Goal: Information Seeking & Learning: Learn about a topic

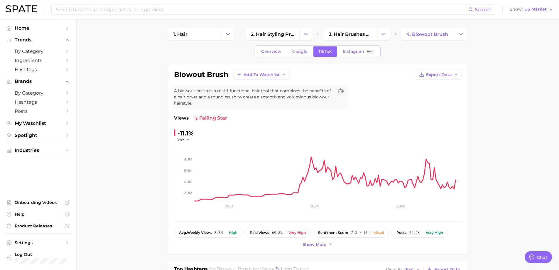
scroll to position [205, 0]
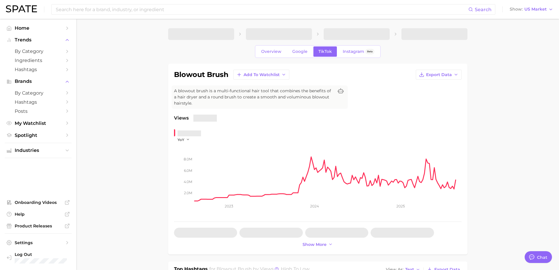
type textarea "x"
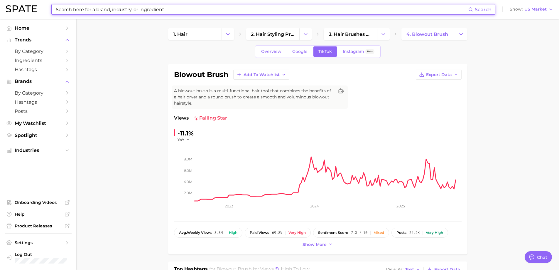
click at [123, 12] on input at bounding box center [261, 9] width 413 height 10
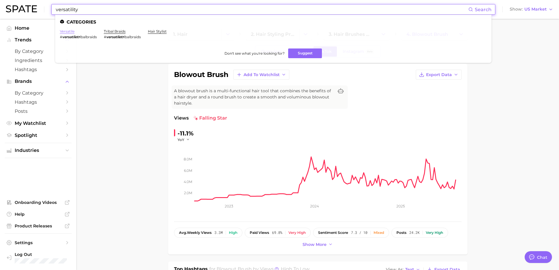
type input "versatility"
click at [70, 32] on link "versatile" at bounding box center [67, 31] width 15 height 4
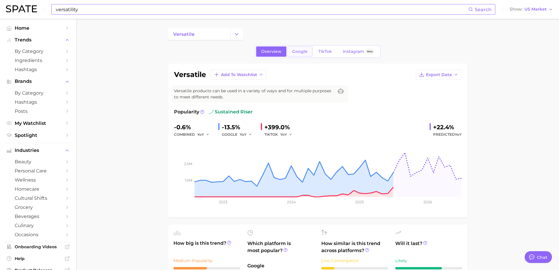
click at [297, 50] on span "Google" at bounding box center [299, 51] width 15 height 5
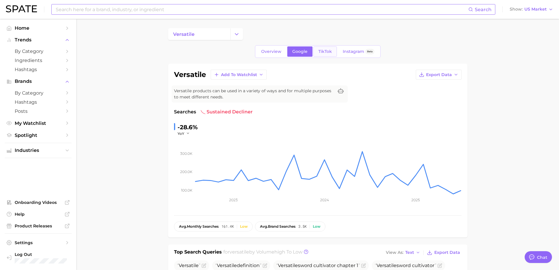
click at [324, 51] on span "TikTok" at bounding box center [326, 51] width 14 height 5
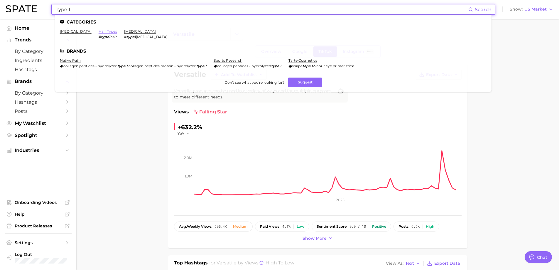
type input "Type 1"
click at [105, 32] on link "hair types" at bounding box center [108, 31] width 18 height 4
type textarea "x"
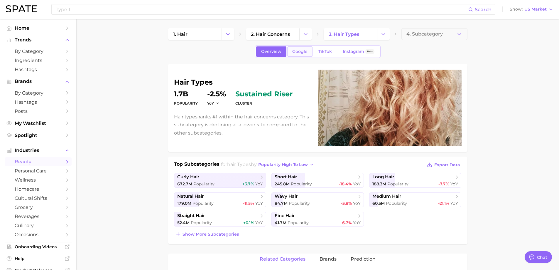
click at [301, 55] on link "Google" at bounding box center [299, 51] width 25 height 10
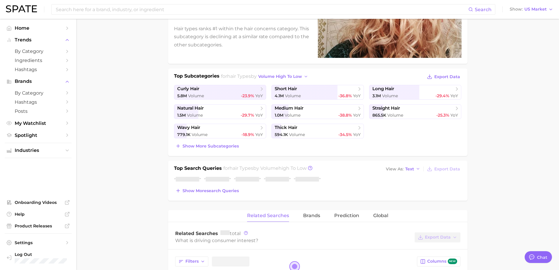
scroll to position [93, 0]
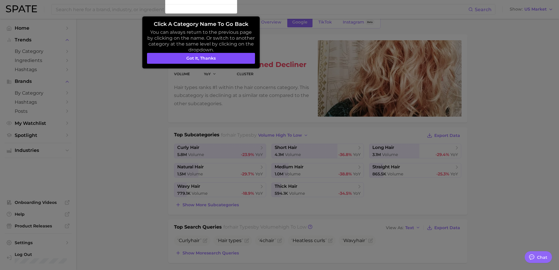
click at [212, 57] on button "Got it, thanks" at bounding box center [201, 58] width 108 height 11
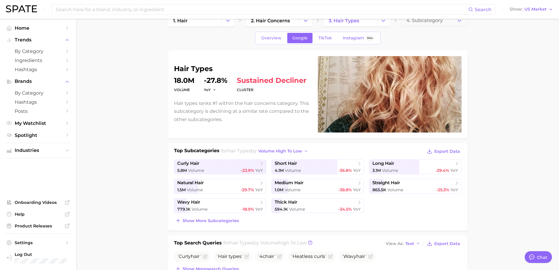
scroll to position [0, 0]
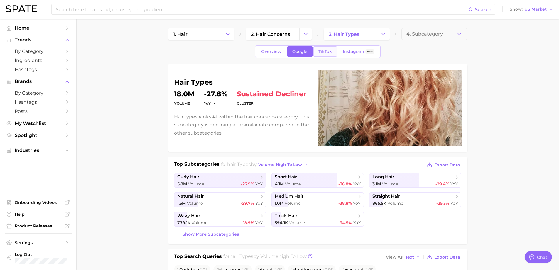
click at [321, 53] on span "TikTok" at bounding box center [326, 51] width 14 height 5
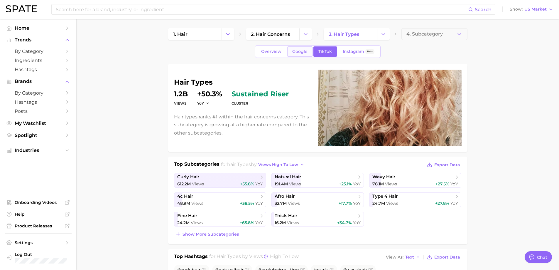
click at [304, 49] on span "Google" at bounding box center [299, 51] width 15 height 5
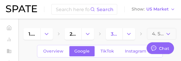
type textarea "x"
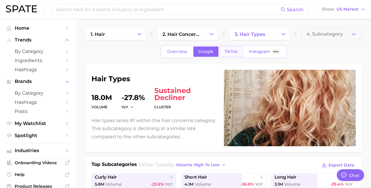
click at [226, 53] on span "TikTok" at bounding box center [232, 51] width 14 height 5
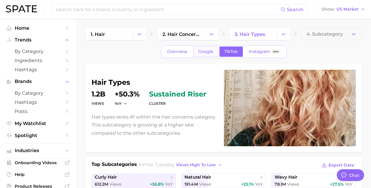
click at [206, 54] on link "Google" at bounding box center [205, 51] width 25 height 10
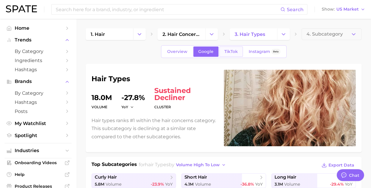
click at [231, 53] on span "TikTok" at bounding box center [232, 51] width 14 height 5
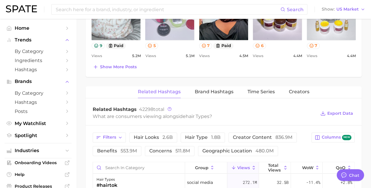
scroll to position [411, 0]
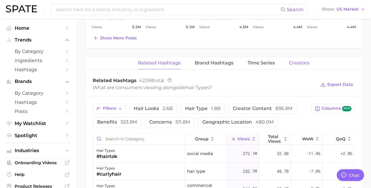
click at [299, 62] on span "Creators" at bounding box center [299, 62] width 21 height 5
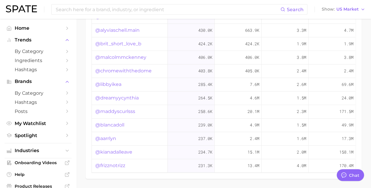
scroll to position [470, 0]
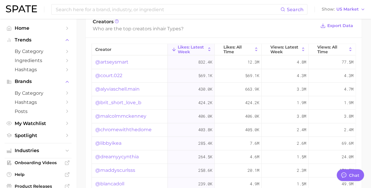
click at [114, 60] on link "@artseysmart" at bounding box center [111, 61] width 33 height 7
click at [116, 75] on link "@court.022" at bounding box center [108, 75] width 27 height 7
click at [124, 88] on link "@alyviaschell.main" at bounding box center [117, 88] width 44 height 7
click at [130, 88] on link "@alyviaschell.main" at bounding box center [117, 88] width 44 height 7
click at [129, 103] on link "@brit_short_love_b" at bounding box center [118, 102] width 46 height 7
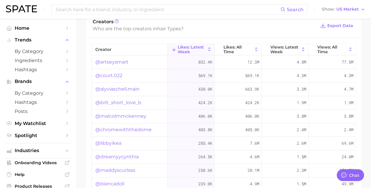
click at [129, 113] on link "@malcolmmckenney" at bounding box center [120, 115] width 51 height 7
click at [122, 127] on link "@chromewiththedome" at bounding box center [123, 129] width 56 height 7
click at [301, 48] on icon at bounding box center [303, 49] width 5 height 5
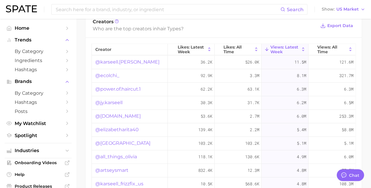
click at [114, 58] on link "@karseell.winn" at bounding box center [127, 61] width 64 height 7
click at [110, 72] on link "@ecolchi_" at bounding box center [107, 75] width 24 height 7
click at [124, 88] on link "@power.of.haircut.1" at bounding box center [118, 88] width 46 height 7
click at [112, 101] on link "@jy.karseell" at bounding box center [108, 102] width 27 height 7
click at [121, 128] on link "@elizabetharita40" at bounding box center [116, 129] width 43 height 7
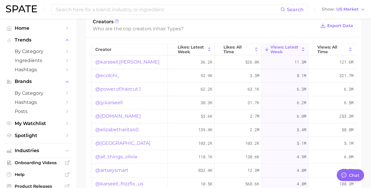
click at [113, 140] on link "@karseellpurplehai" at bounding box center [122, 142] width 55 height 7
click at [117, 154] on link "@all_things_olivia" at bounding box center [116, 156] width 42 height 7
click at [115, 168] on link "@artseysmart" at bounding box center [111, 169] width 33 height 7
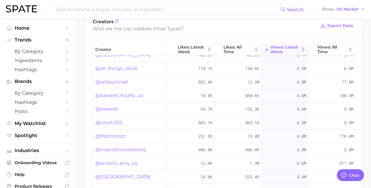
click at [129, 94] on link "@karseell_frizzfix_us" at bounding box center [119, 95] width 48 height 7
click at [110, 109] on link "@ksrseell" at bounding box center [106, 108] width 23 height 7
click at [111, 122] on link "@court.022" at bounding box center [108, 122] width 27 height 7
click at [116, 135] on link "@frizznotrizz" at bounding box center [110, 135] width 30 height 7
click at [126, 147] on link "@malcolmmckenney" at bounding box center [120, 149] width 51 height 7
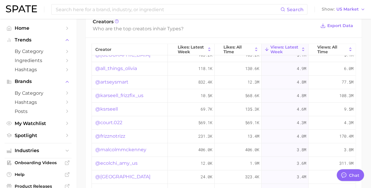
click at [122, 162] on link "@ecolchi_amy_us" at bounding box center [116, 162] width 42 height 7
click at [120, 175] on link "@japan_fade" at bounding box center [122, 176] width 55 height 7
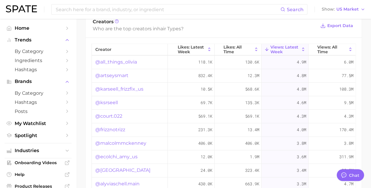
scroll to position [528, 0]
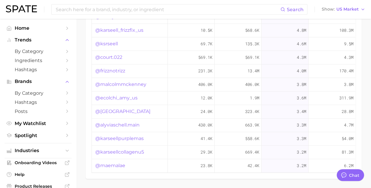
click at [121, 124] on link "@alyviaschell.main" at bounding box center [117, 124] width 44 height 7
click at [119, 164] on link "@maemalae" at bounding box center [110, 165] width 30 height 7
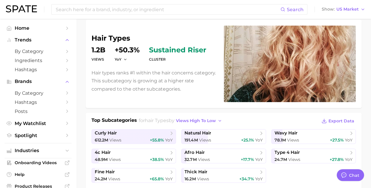
scroll to position [0, 0]
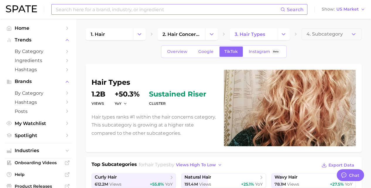
click at [106, 12] on input at bounding box center [167, 9] width 225 height 10
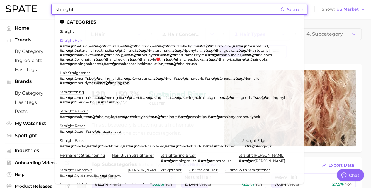
type input "straight"
click at [74, 40] on link "straight hair" at bounding box center [71, 40] width 22 height 4
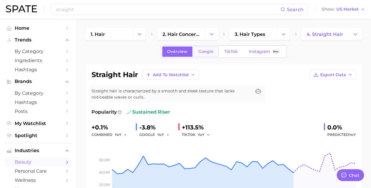
click at [207, 53] on span "Google" at bounding box center [205, 51] width 15 height 5
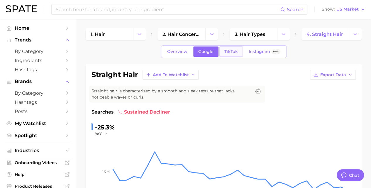
click at [232, 50] on span "TikTok" at bounding box center [232, 51] width 14 height 5
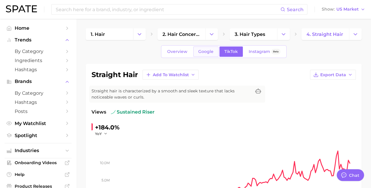
click at [200, 50] on span "Google" at bounding box center [205, 51] width 15 height 5
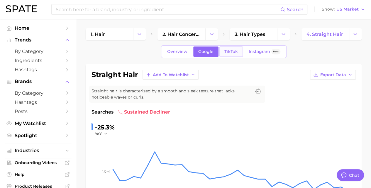
click at [230, 53] on span "TikTok" at bounding box center [232, 51] width 14 height 5
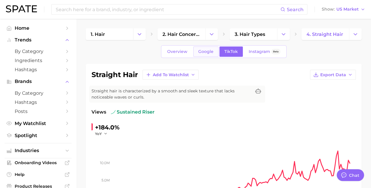
click at [210, 48] on link "Google" at bounding box center [205, 51] width 25 height 10
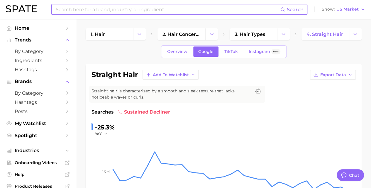
click at [156, 8] on input at bounding box center [167, 9] width 225 height 10
click at [231, 51] on span "TikTok" at bounding box center [232, 51] width 14 height 5
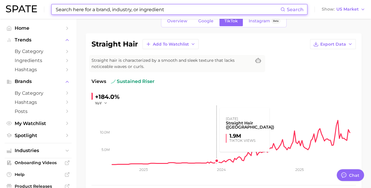
scroll to position [29, 0]
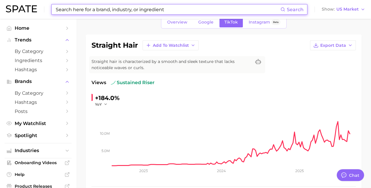
click at [143, 10] on input at bounding box center [167, 9] width 225 height 10
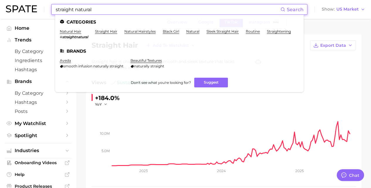
drag, startPoint x: 108, startPoint y: 9, endPoint x: 49, endPoint y: 6, distance: 58.8
click at [49, 6] on div "straight natural Search Categories natural hair # straightnatural straight hair…" at bounding box center [186, 9] width 360 height 19
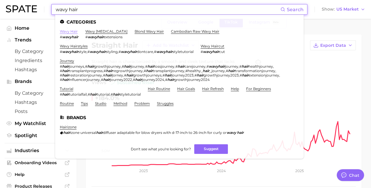
type input "wavy hair"
click at [72, 31] on link "wavy hair" at bounding box center [69, 31] width 18 height 4
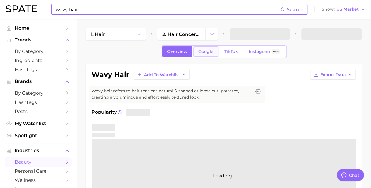
click at [205, 50] on span "Google" at bounding box center [205, 51] width 15 height 5
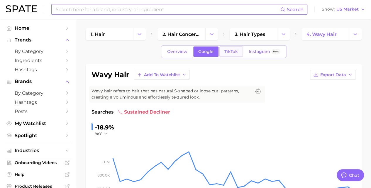
click at [229, 53] on span "TikTok" at bounding box center [232, 51] width 14 height 5
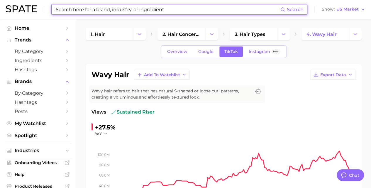
click at [160, 13] on input at bounding box center [167, 9] width 225 height 10
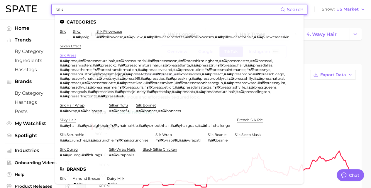
type input "silk"
click at [72, 57] on link "silk press" at bounding box center [68, 55] width 16 height 4
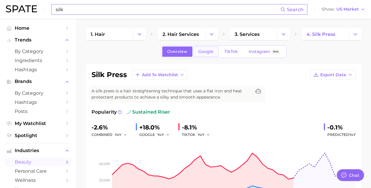
click at [214, 53] on link "Google" at bounding box center [205, 51] width 25 height 10
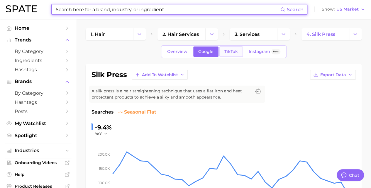
click at [233, 51] on span "TikTok" at bounding box center [232, 51] width 14 height 5
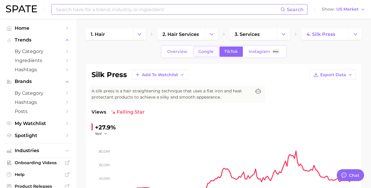
click at [202, 52] on span "Google" at bounding box center [205, 51] width 15 height 5
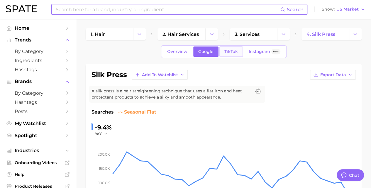
click at [225, 51] on span "TikTok" at bounding box center [232, 51] width 14 height 5
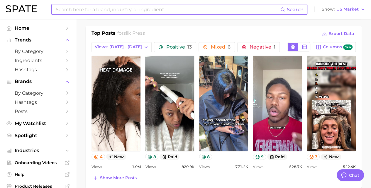
scroll to position [323, 0]
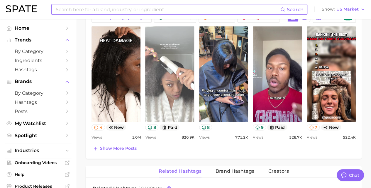
click at [167, 84] on link "view post on TikTok" at bounding box center [169, 73] width 49 height 95
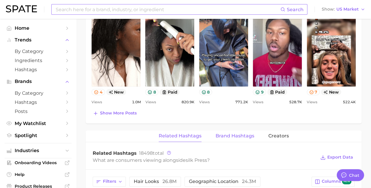
scroll to position [411, 0]
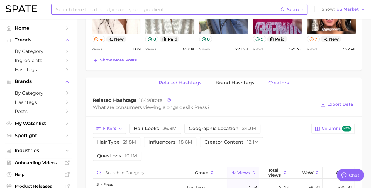
click at [282, 83] on span "Creators" at bounding box center [279, 82] width 21 height 5
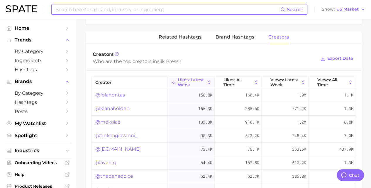
scroll to position [470, 0]
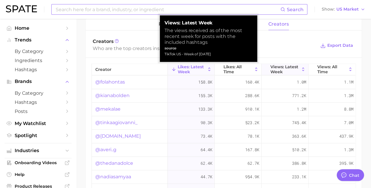
click at [302, 67] on icon at bounding box center [303, 69] width 2 height 4
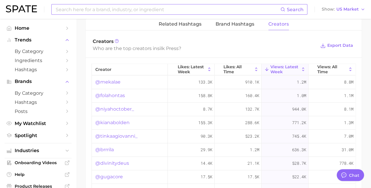
click at [105, 79] on link "@mekalae" at bounding box center [107, 81] width 25 height 7
click at [110, 95] on link "@folahontas" at bounding box center [110, 95] width 30 height 7
click at [118, 108] on link "@niyahoctober_" at bounding box center [114, 108] width 39 height 7
click at [118, 121] on link "@kianabolden" at bounding box center [112, 122] width 34 height 7
click at [123, 134] on link "@tinkaagiovanni_" at bounding box center [116, 135] width 42 height 7
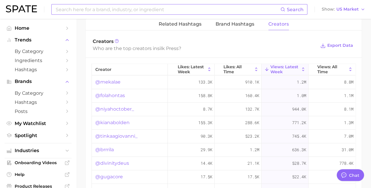
click at [117, 162] on link "@divinitydeus" at bounding box center [112, 162] width 34 height 7
click at [114, 176] on link "@gugacore" at bounding box center [109, 176] width 28 height 7
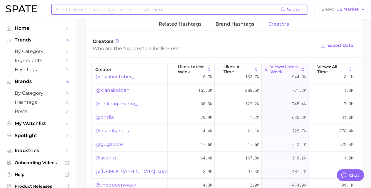
scroll to position [59, 0]
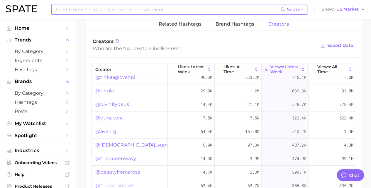
click at [110, 130] on link "@averi..g" at bounding box center [105, 131] width 21 height 7
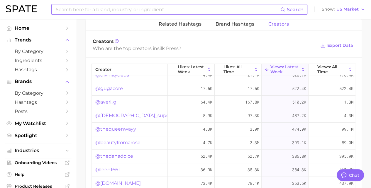
click at [126, 113] on link "@lady_superior" at bounding box center [136, 115] width 82 height 7
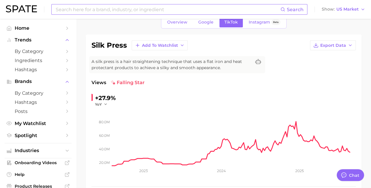
scroll to position [0, 0]
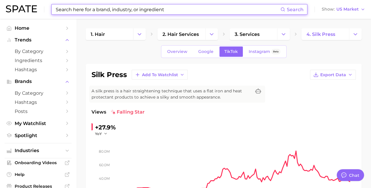
click at [144, 5] on input at bounding box center [167, 9] width 225 height 10
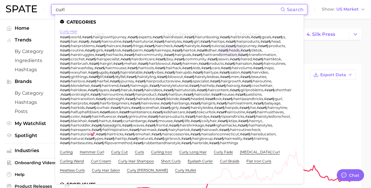
type input "curl"
click at [74, 31] on link "curly hair" at bounding box center [69, 31] width 18 height 4
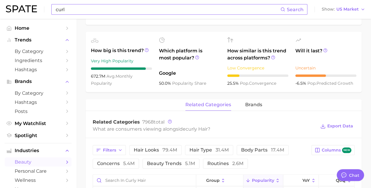
scroll to position [205, 0]
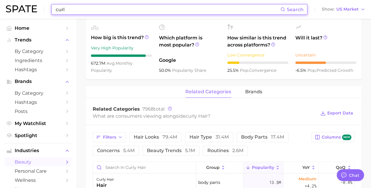
click at [111, 6] on input "curl" at bounding box center [167, 9] width 225 height 10
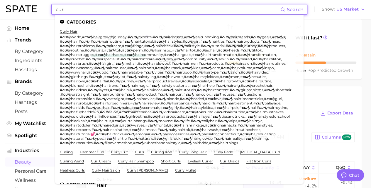
click at [365, 71] on main "1. hair 2. hair concerns 3. hair types 4. curly hair Overview Google TikTok Ins…" at bounding box center [223, 99] width 295 height 572
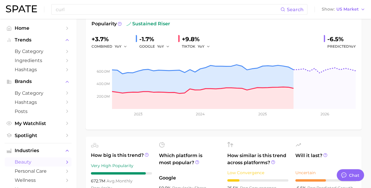
scroll to position [0, 0]
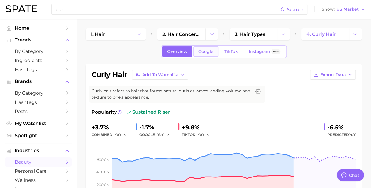
click at [199, 50] on span "Google" at bounding box center [205, 51] width 15 height 5
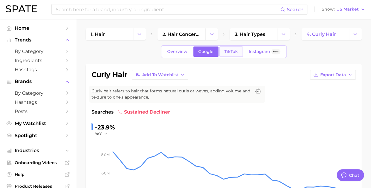
click at [229, 48] on link "TikTok" at bounding box center [231, 51] width 23 height 10
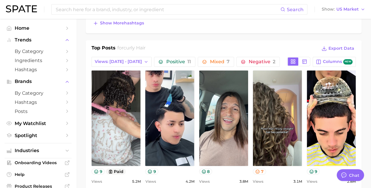
scroll to position [294, 0]
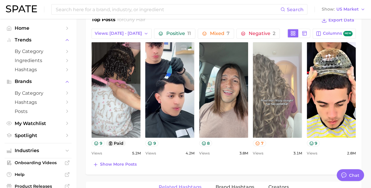
click at [283, 100] on link "view post on TikTok" at bounding box center [277, 89] width 49 height 95
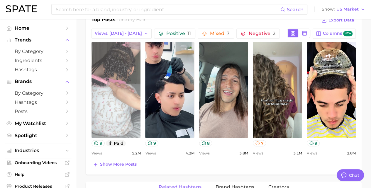
click at [124, 105] on link "view post on TikTok" at bounding box center [116, 89] width 49 height 95
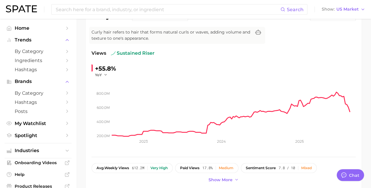
scroll to position [0, 0]
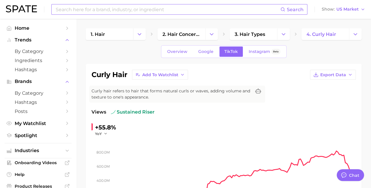
click at [148, 9] on input at bounding box center [167, 9] width 225 height 10
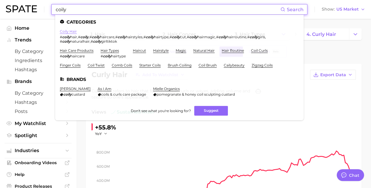
type input "coily"
click at [70, 32] on link "coily hair" at bounding box center [68, 31] width 17 height 4
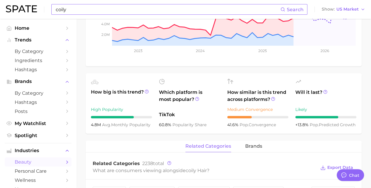
scroll to position [29, 0]
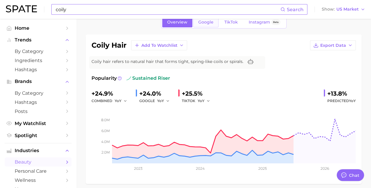
click at [207, 22] on span "Google" at bounding box center [205, 22] width 15 height 5
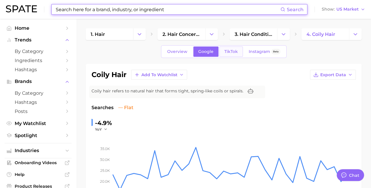
click at [233, 51] on span "TikTok" at bounding box center [232, 51] width 14 height 5
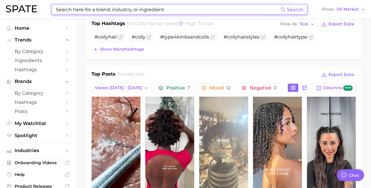
scroll to position [264, 0]
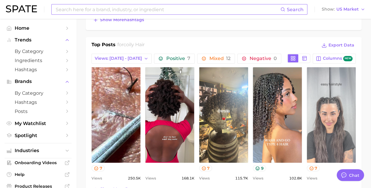
click at [335, 116] on link "view post on TikTok" at bounding box center [331, 114] width 49 height 95
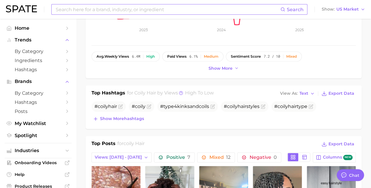
scroll to position [88, 0]
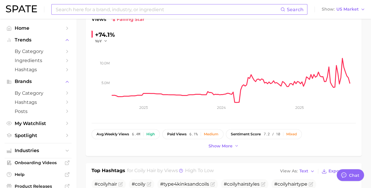
click at [119, 10] on input at bounding box center [167, 9] width 225 height 10
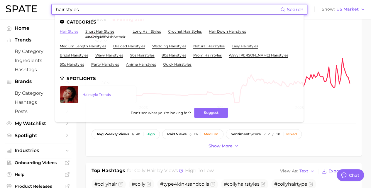
type input "hair styles"
click at [73, 31] on link "hair styles" at bounding box center [69, 31] width 18 height 4
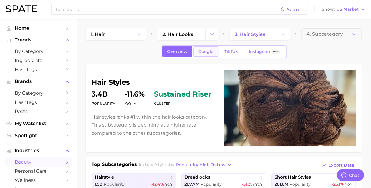
click at [210, 54] on link "Google" at bounding box center [205, 51] width 25 height 10
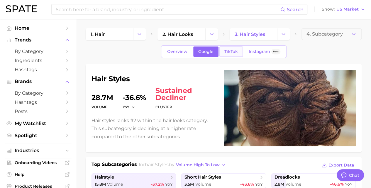
click at [227, 54] on link "TikTok" at bounding box center [231, 51] width 23 height 10
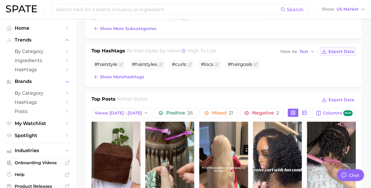
scroll to position [264, 0]
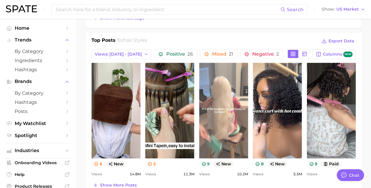
click at [230, 130] on link "view post on TikTok" at bounding box center [223, 110] width 49 height 95
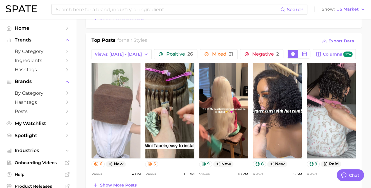
click at [109, 106] on link "view post on TikTok" at bounding box center [116, 110] width 49 height 95
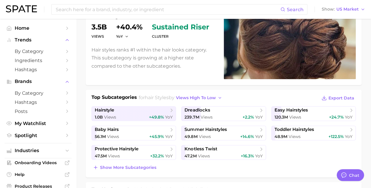
scroll to position [0, 0]
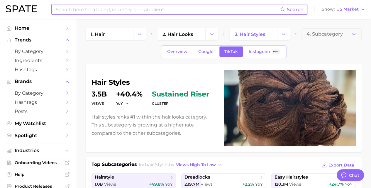
click at [147, 9] on input at bounding box center [167, 9] width 225 height 10
type input "D"
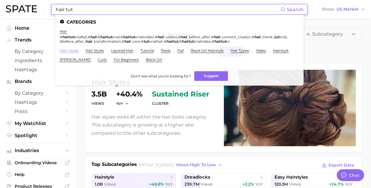
type input "hair tut"
click at [71, 49] on link "hair looks" at bounding box center [69, 50] width 19 height 4
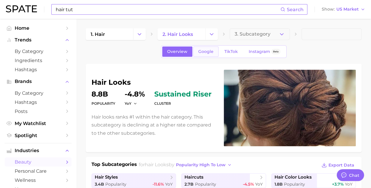
click at [203, 50] on span "Google" at bounding box center [205, 51] width 15 height 5
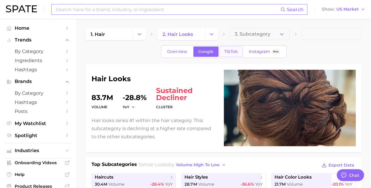
click at [233, 48] on link "TikTok" at bounding box center [231, 51] width 23 height 10
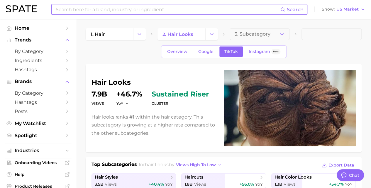
click at [148, 7] on input at bounding box center [167, 9] width 225 height 10
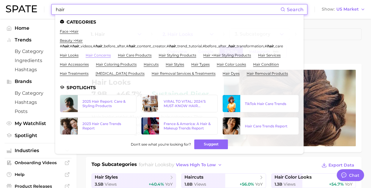
type input "hair"
click at [99, 55] on link "hair concerns" at bounding box center [98, 55] width 25 height 4
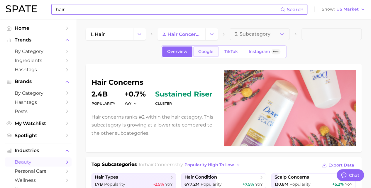
click at [211, 52] on span "Google" at bounding box center [205, 51] width 15 height 5
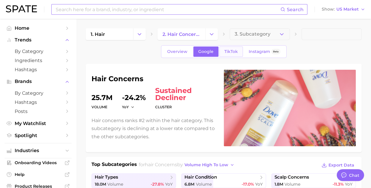
click at [226, 54] on link "TikTok" at bounding box center [231, 51] width 23 height 10
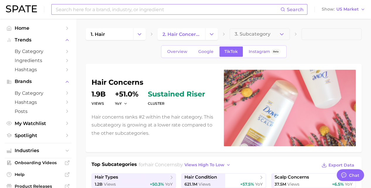
click at [117, 9] on input at bounding box center [167, 9] width 225 height 10
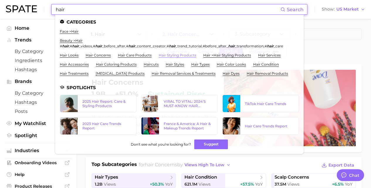
type input "hair"
click at [184, 55] on link "hair styling products" at bounding box center [178, 55] width 38 height 4
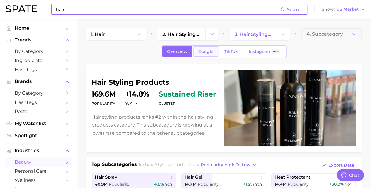
click at [205, 55] on link "Google" at bounding box center [205, 51] width 25 height 10
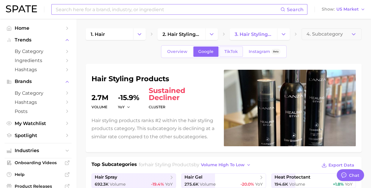
click at [230, 53] on span "TikTok" at bounding box center [232, 51] width 14 height 5
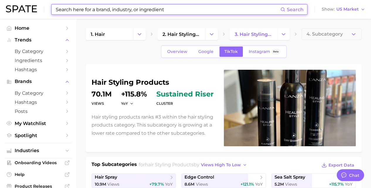
click at [138, 11] on input at bounding box center [167, 9] width 225 height 10
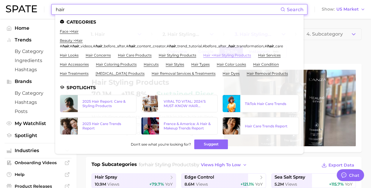
type input "hair"
click at [231, 57] on link "hair > hair styling products" at bounding box center [227, 55] width 48 height 4
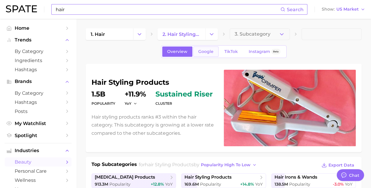
click at [202, 53] on span "Google" at bounding box center [205, 51] width 15 height 5
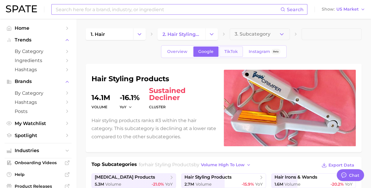
click at [226, 51] on span "TikTok" at bounding box center [232, 51] width 14 height 5
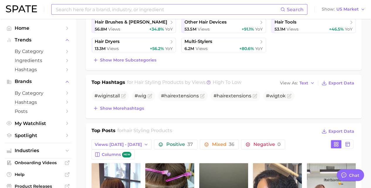
scroll to position [176, 0]
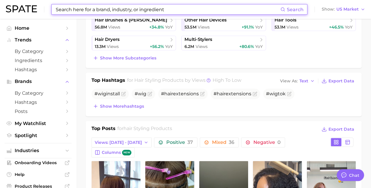
click at [160, 7] on input at bounding box center [167, 9] width 225 height 10
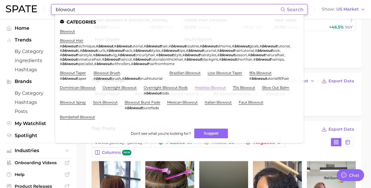
type input "blowout"
click at [226, 87] on link "heatless blowout" at bounding box center [210, 87] width 31 height 4
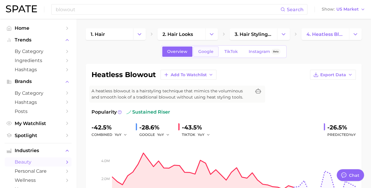
click at [209, 50] on span "Google" at bounding box center [205, 51] width 15 height 5
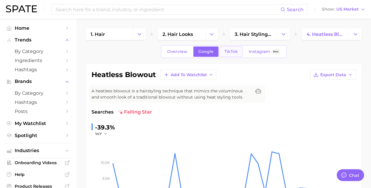
click at [231, 54] on span "TikTok" at bounding box center [232, 51] width 14 height 5
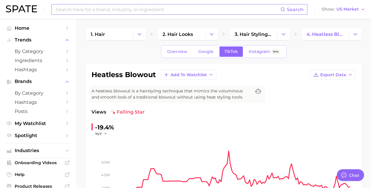
click at [125, 6] on input at bounding box center [167, 9] width 225 height 10
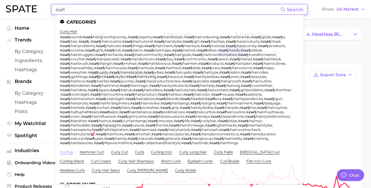
type input "curl"
click at [66, 153] on link "curling" at bounding box center [66, 151] width 13 height 4
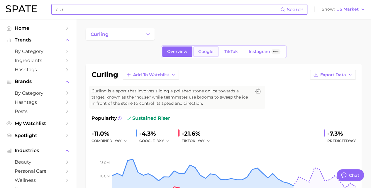
click at [217, 50] on link "Google" at bounding box center [205, 51] width 25 height 10
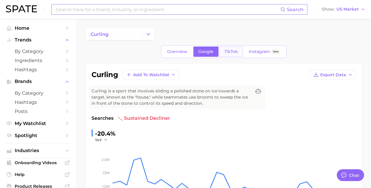
click at [230, 50] on span "TikTok" at bounding box center [232, 51] width 14 height 5
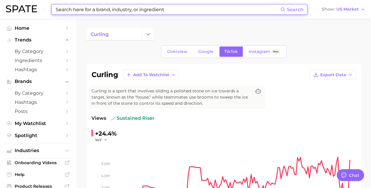
click at [153, 11] on input at bounding box center [167, 9] width 225 height 10
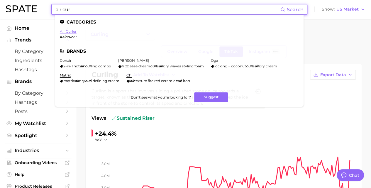
type input "air cur"
click at [73, 31] on link "air curler" at bounding box center [68, 31] width 17 height 4
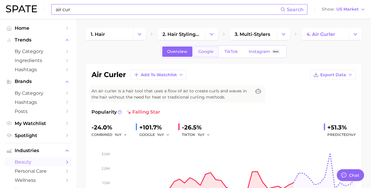
click at [201, 49] on span "Google" at bounding box center [205, 51] width 15 height 5
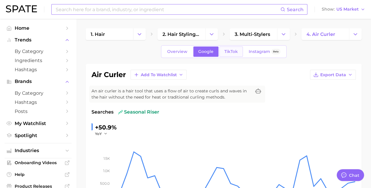
click at [228, 50] on span "TikTok" at bounding box center [232, 51] width 14 height 5
